Goal: Task Accomplishment & Management: Use online tool/utility

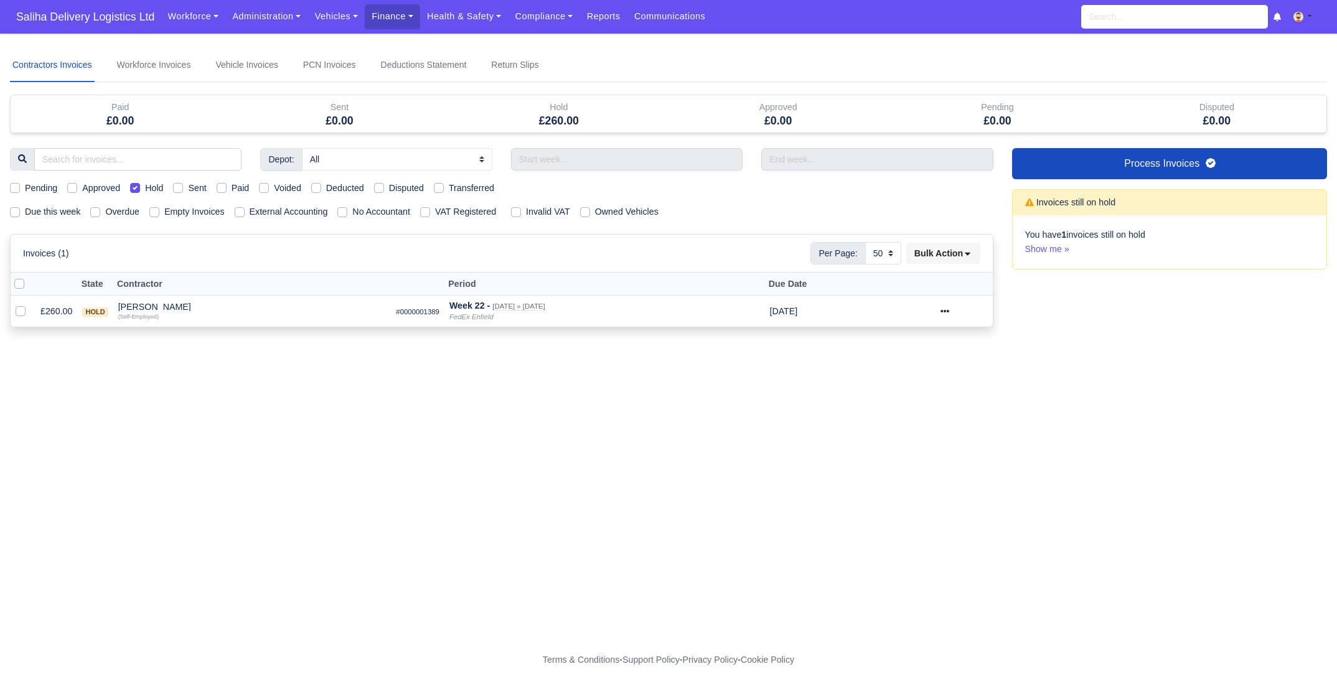
select select "50"
click at [306, 16] on link "Administration" at bounding box center [266, 16] width 82 height 24
click at [329, 16] on link "Vehicles" at bounding box center [336, 16] width 57 height 24
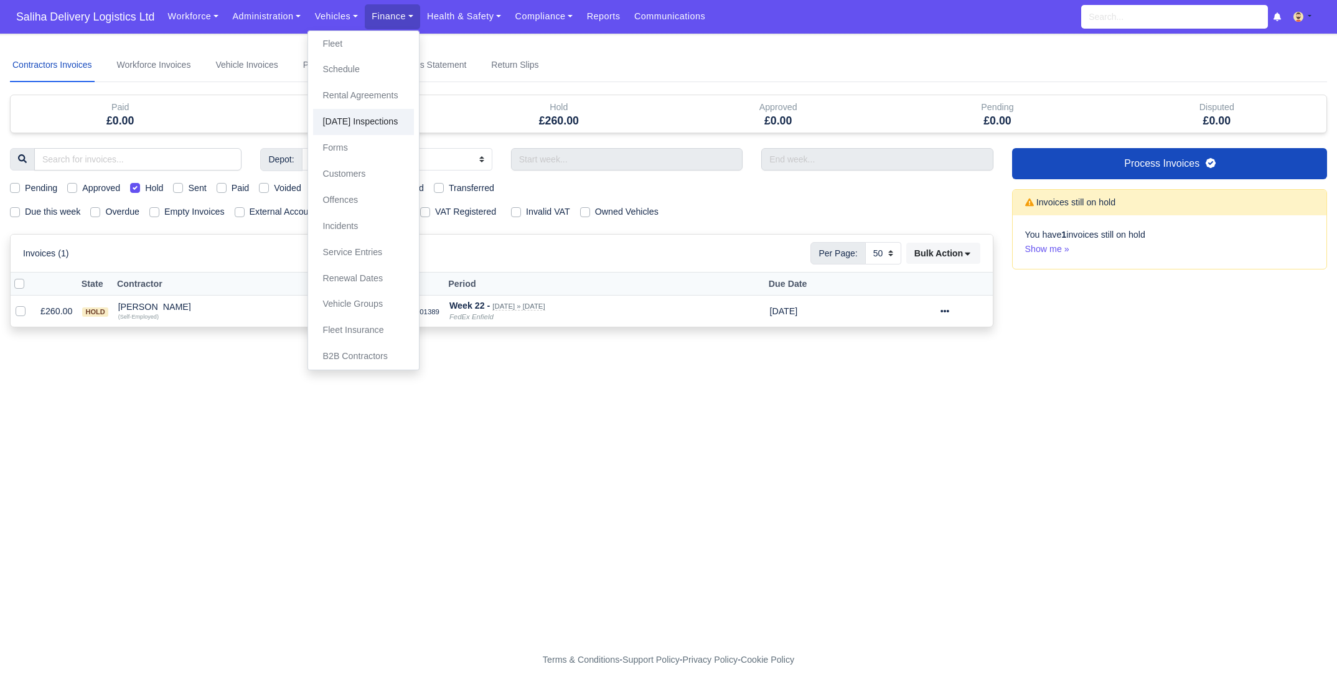
drag, startPoint x: 339, startPoint y: 121, endPoint x: 346, endPoint y: 121, distance: 6.9
click at [339, 121] on link "[DATE] Inspections" at bounding box center [363, 122] width 101 height 26
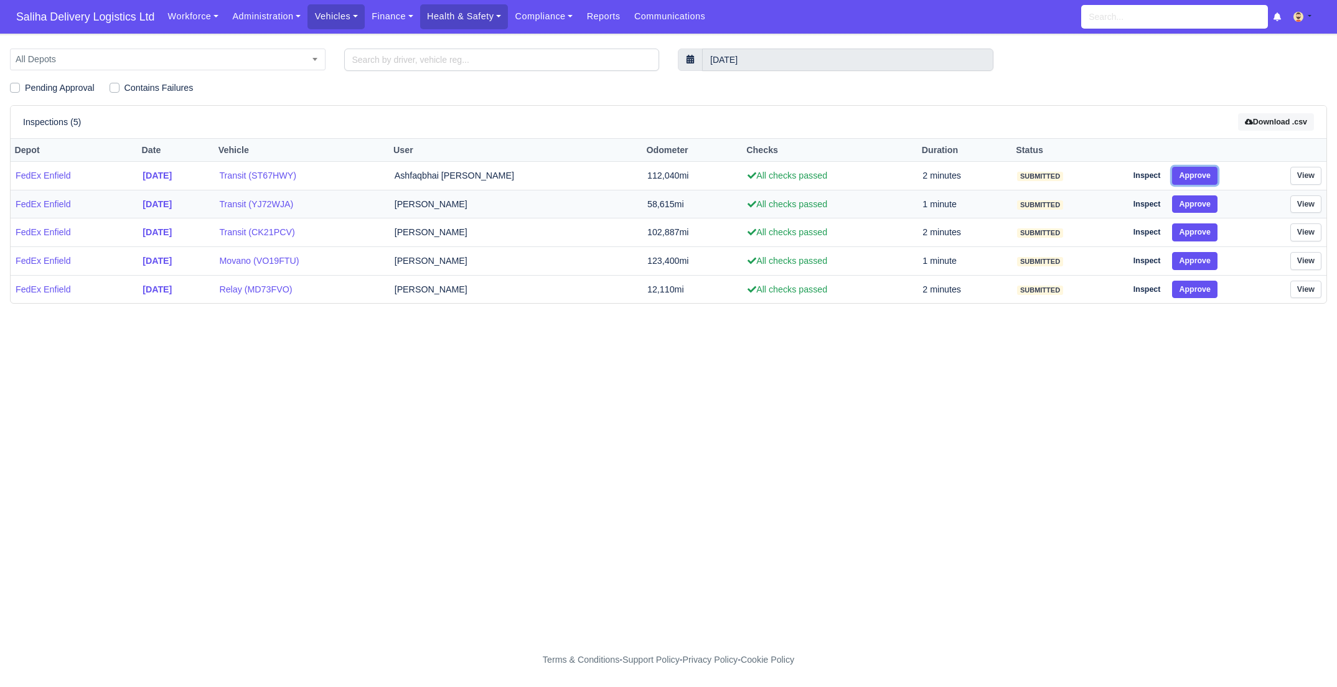
drag, startPoint x: 1213, startPoint y: 170, endPoint x: 1210, endPoint y: 209, distance: 39.4
click at [1213, 172] on button "Approve" at bounding box center [1194, 176] width 45 height 18
drag, startPoint x: 1207, startPoint y: 213, endPoint x: 1208, endPoint y: 221, distance: 8.1
click at [1207, 215] on td "Inspect Approve" at bounding box center [1184, 204] width 125 height 29
drag, startPoint x: 1202, startPoint y: 230, endPoint x: 1208, endPoint y: 260, distance: 30.7
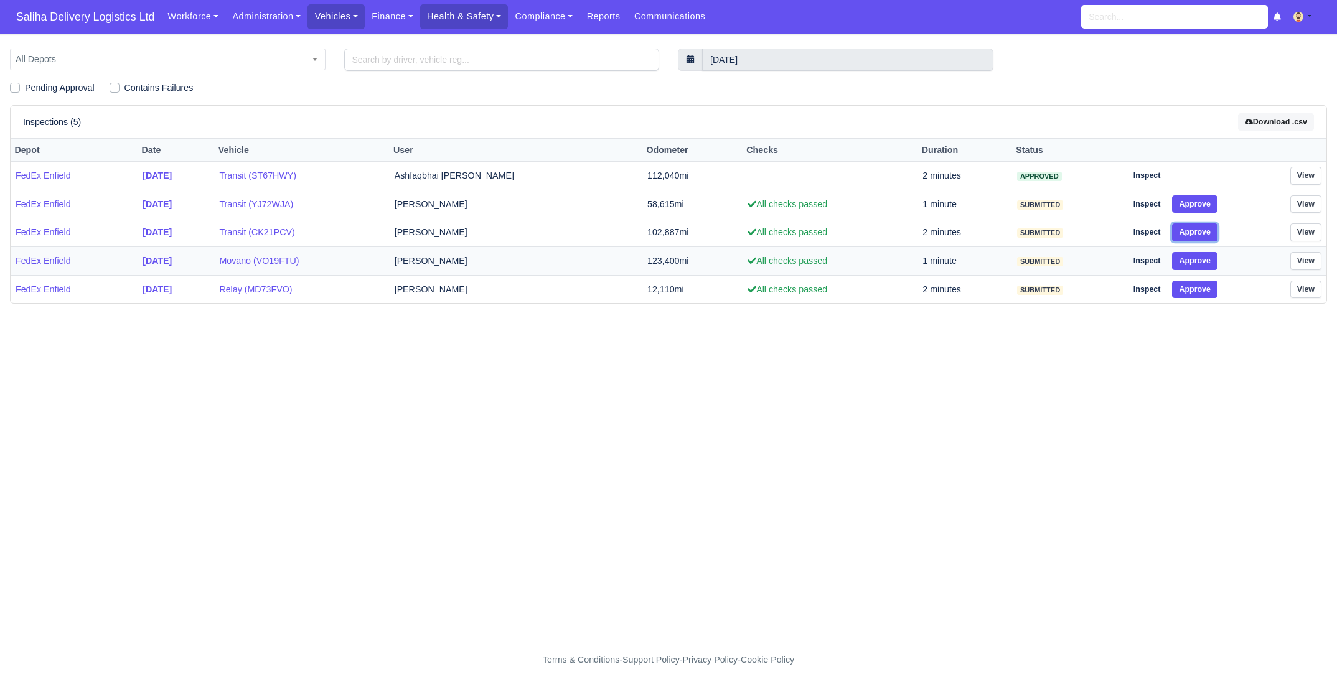
click at [1203, 232] on button "Approve" at bounding box center [1194, 233] width 45 height 18
drag, startPoint x: 1208, startPoint y: 261, endPoint x: 1202, endPoint y: 289, distance: 28.0
click at [1207, 268] on td "Inspect Approve" at bounding box center [1184, 261] width 125 height 29
click at [1201, 294] on button "Approve" at bounding box center [1194, 290] width 45 height 18
drag, startPoint x: 1196, startPoint y: 202, endPoint x: 1196, endPoint y: 257, distance: 54.8
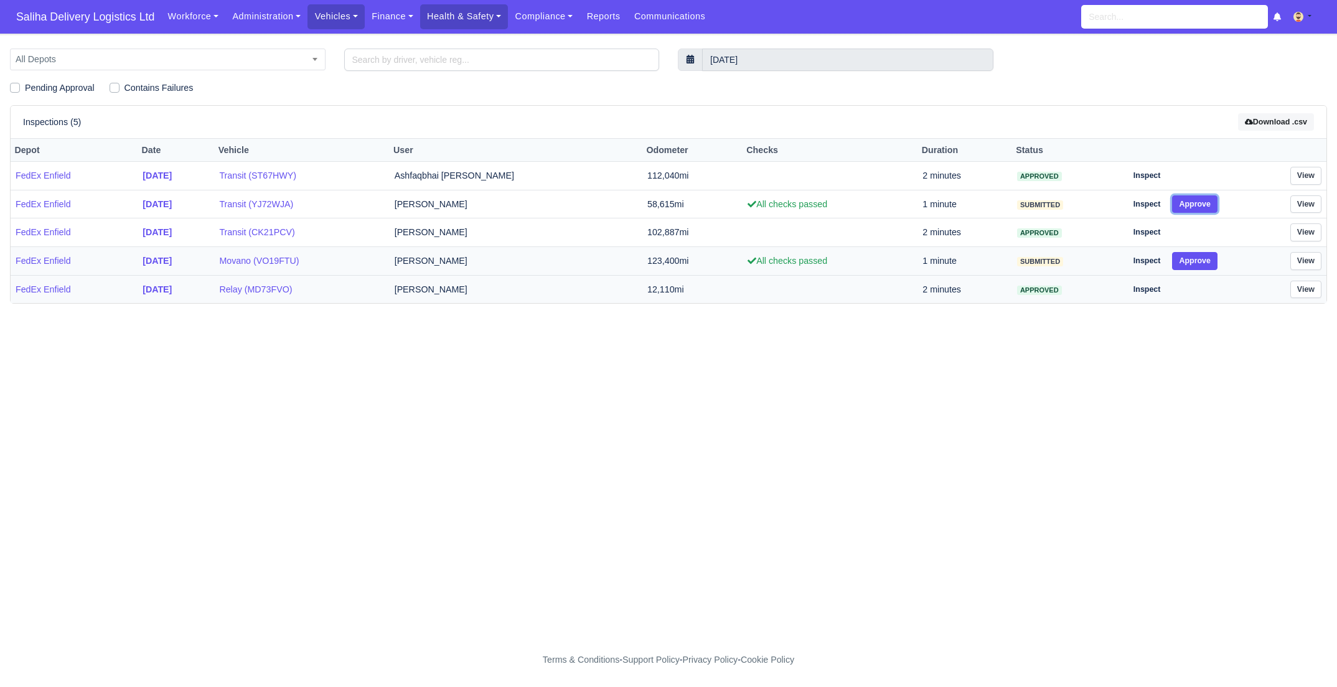
click at [1197, 212] on td "Inspect Approve" at bounding box center [1184, 204] width 125 height 29
click at [1196, 259] on button "Approve" at bounding box center [1194, 261] width 45 height 18
click at [1195, 198] on button "Approve" at bounding box center [1194, 204] width 45 height 18
